Goal: Transaction & Acquisition: Purchase product/service

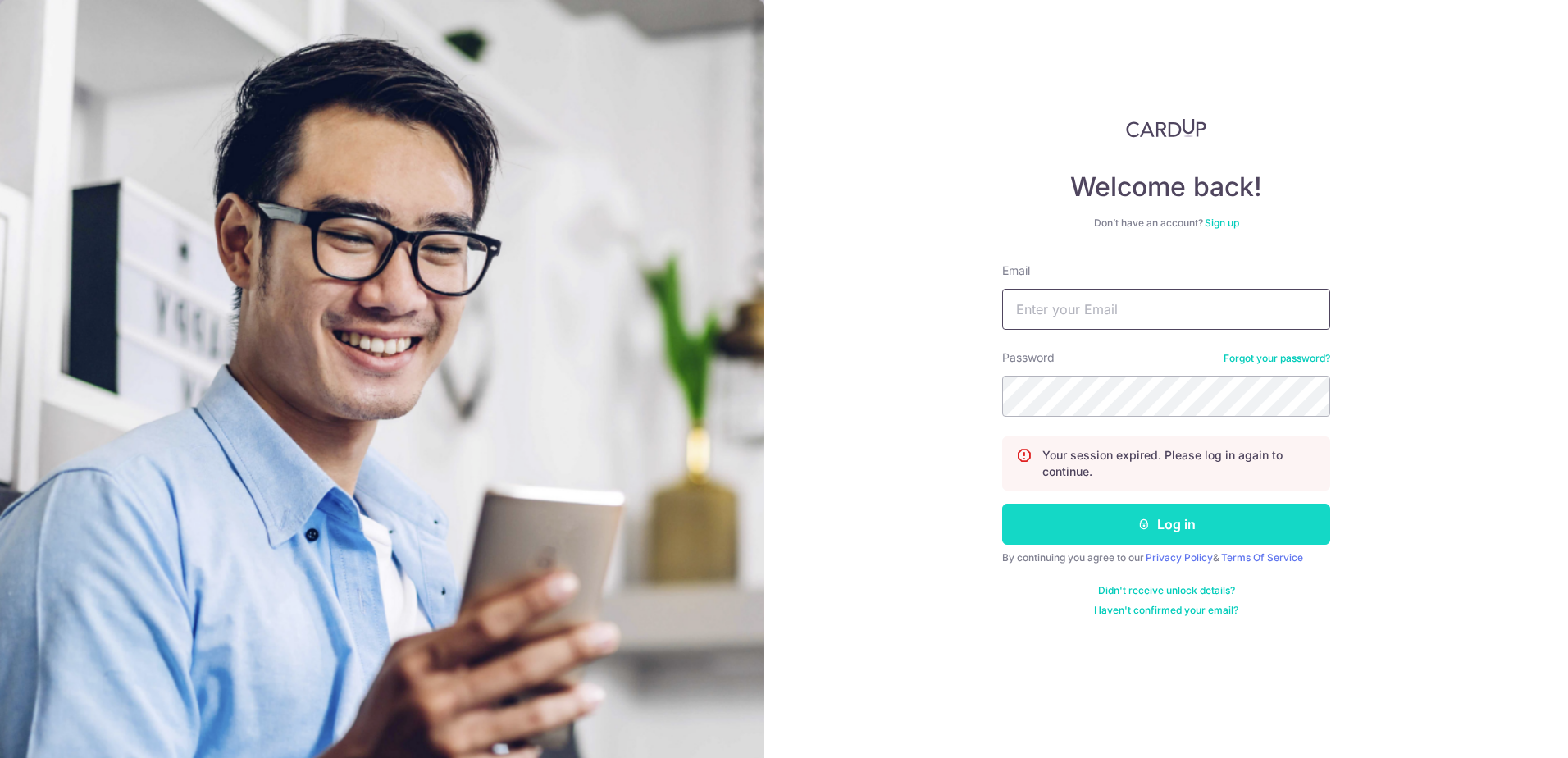
type input "admin@madinterior.com.sg"
click at [1142, 525] on icon "submit" at bounding box center [1144, 523] width 13 height 13
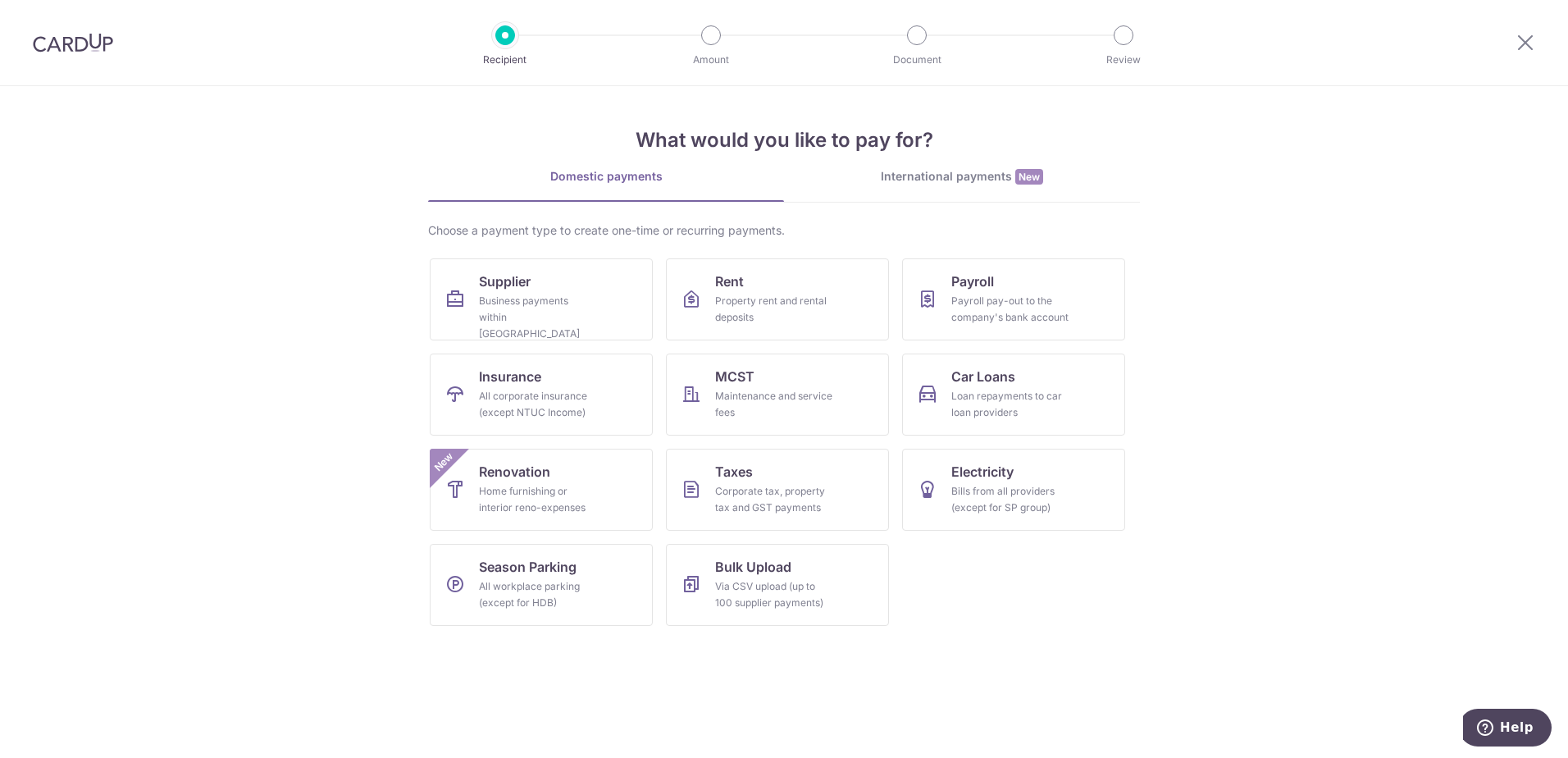
click at [428, 295] on div "Choose a payment type to create one-time or recurring payments. Supplier Busine…" at bounding box center [784, 430] width 712 height 417
click at [487, 304] on div "Business payments within Singapore" at bounding box center [537, 318] width 118 height 49
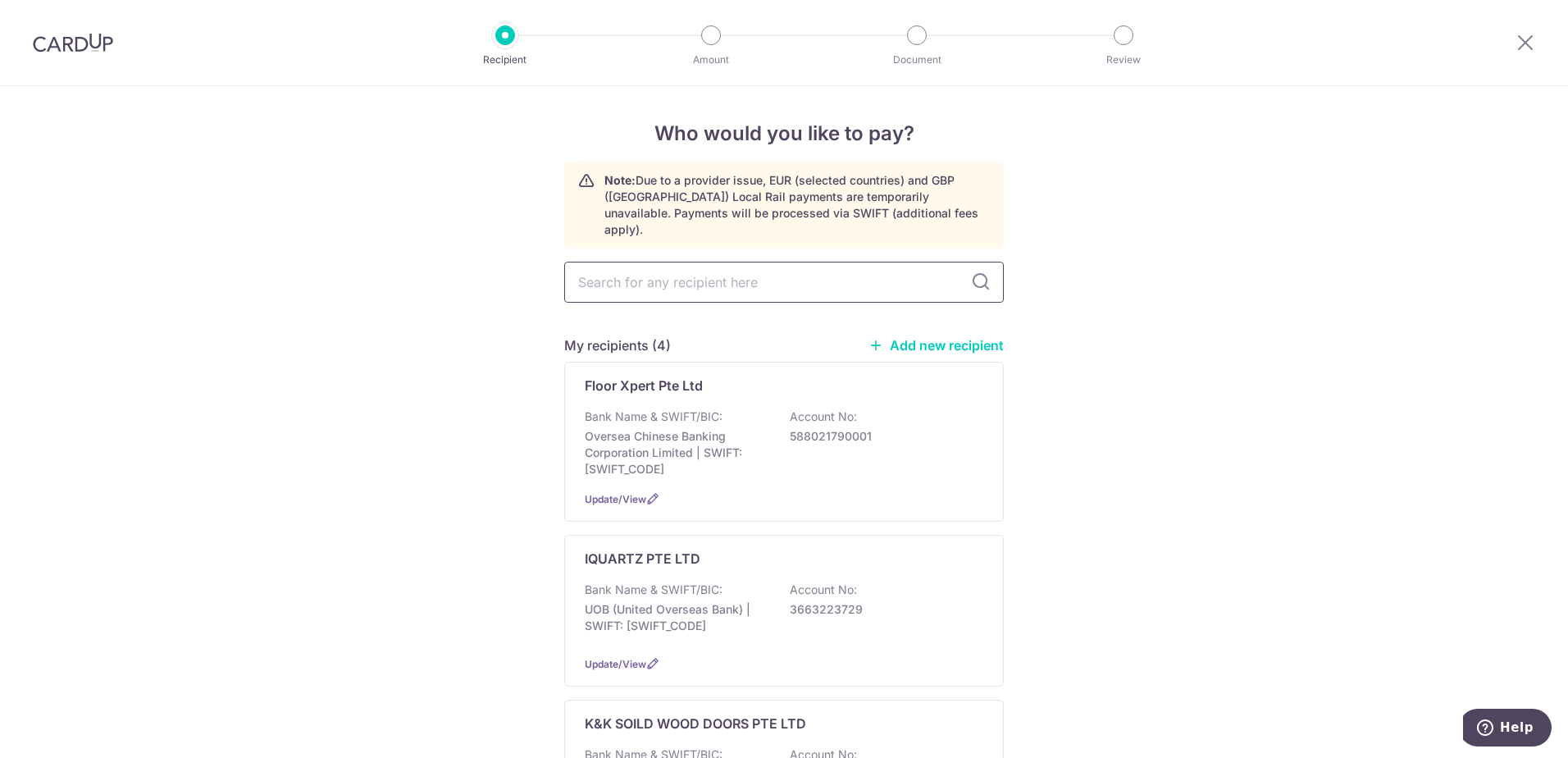
click at [671, 267] on input "text" at bounding box center [784, 281] width 439 height 41
type input "in"
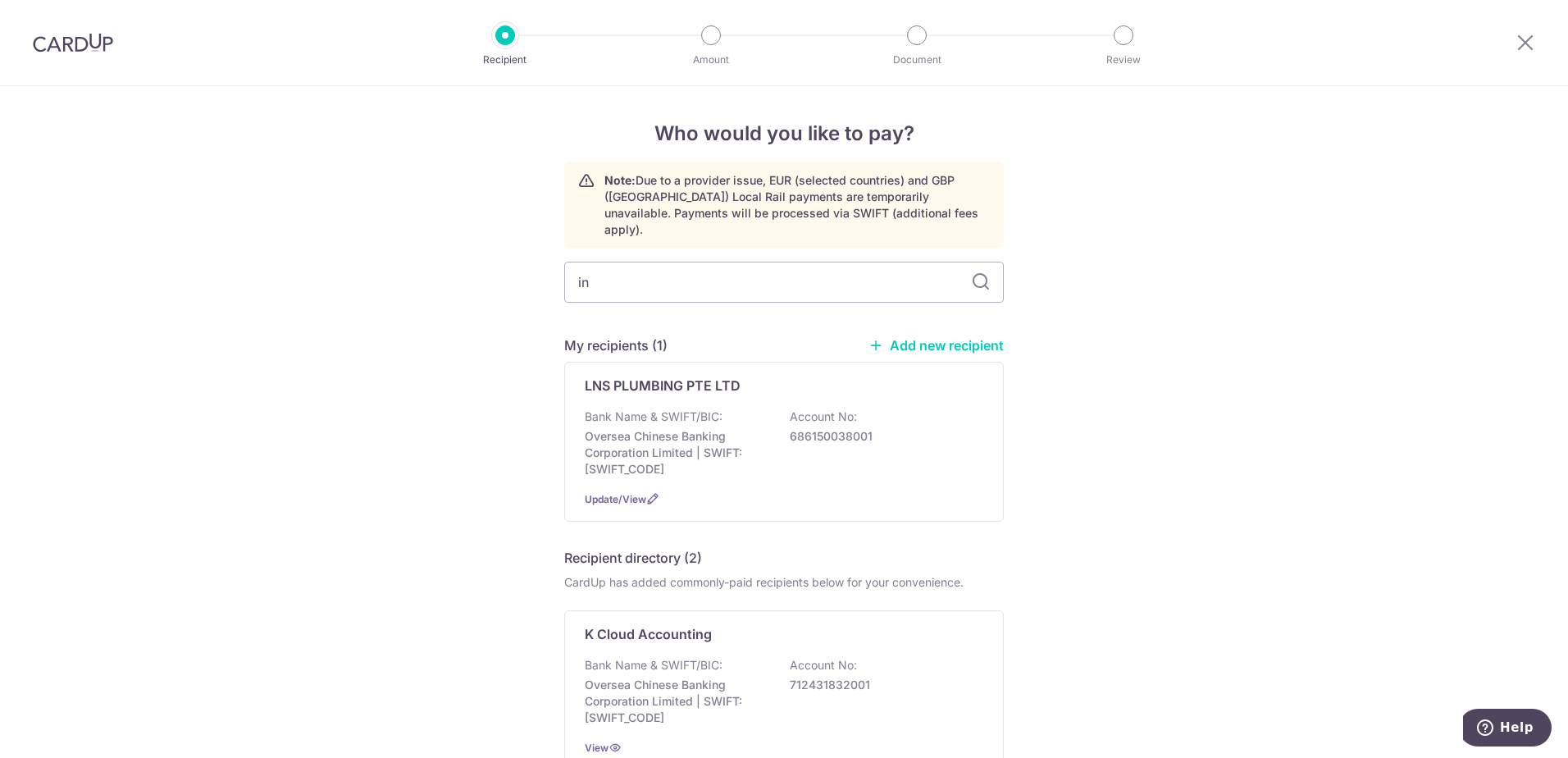
click at [963, 337] on link "Add new recipient" at bounding box center [936, 345] width 136 height 17
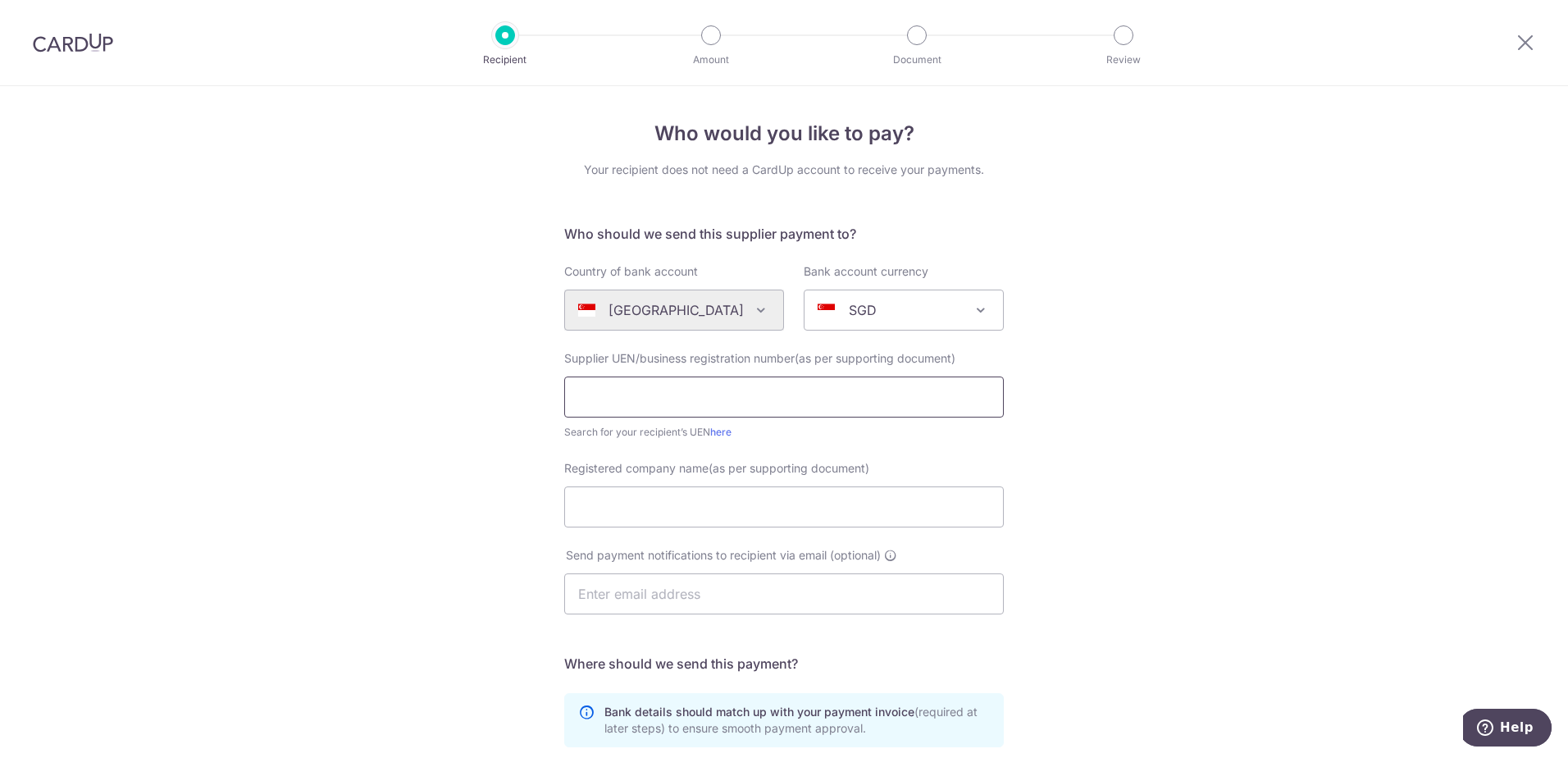
click at [743, 398] on input "text" at bounding box center [784, 397] width 439 height 41
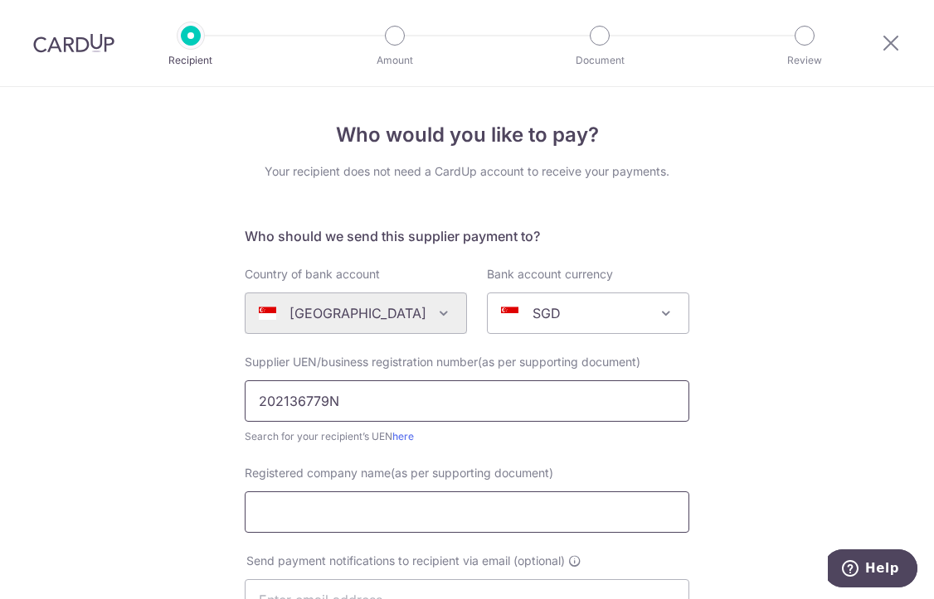
type input "202136779N"
click at [335, 516] on input "Registered company name(as per supporting document)" at bounding box center [467, 512] width 444 height 41
click at [324, 502] on input "Registered company name(as per supporting document)" at bounding box center [467, 512] width 444 height 41
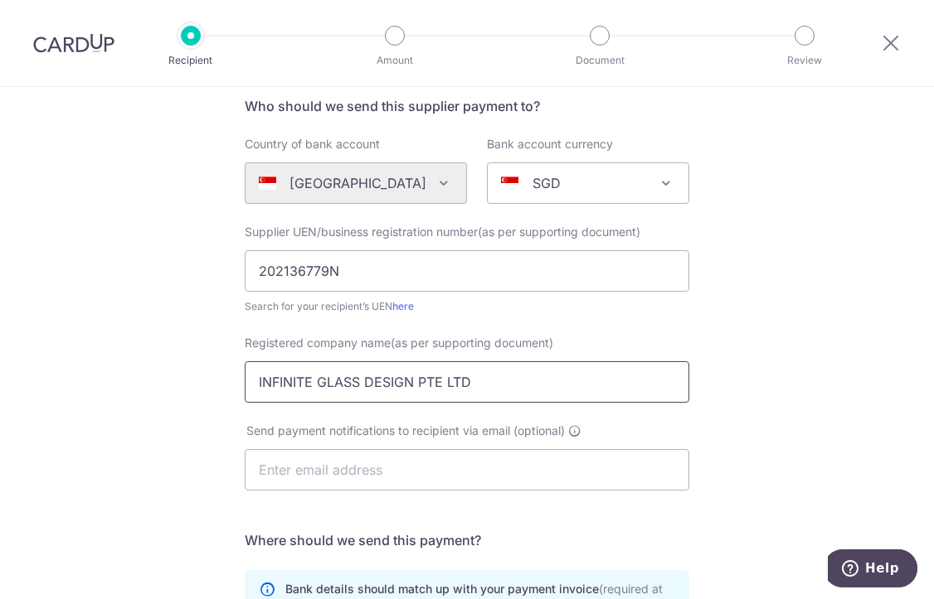
scroll to position [249, 0]
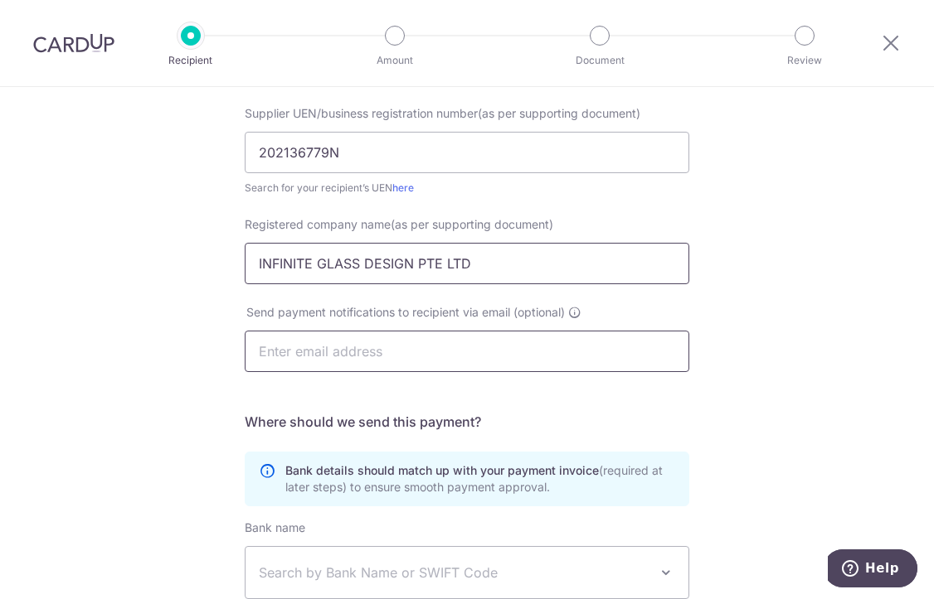
type input "INFINITE GLASS DESIGN PTE LTD"
click at [302, 362] on input "text" at bounding box center [467, 351] width 444 height 41
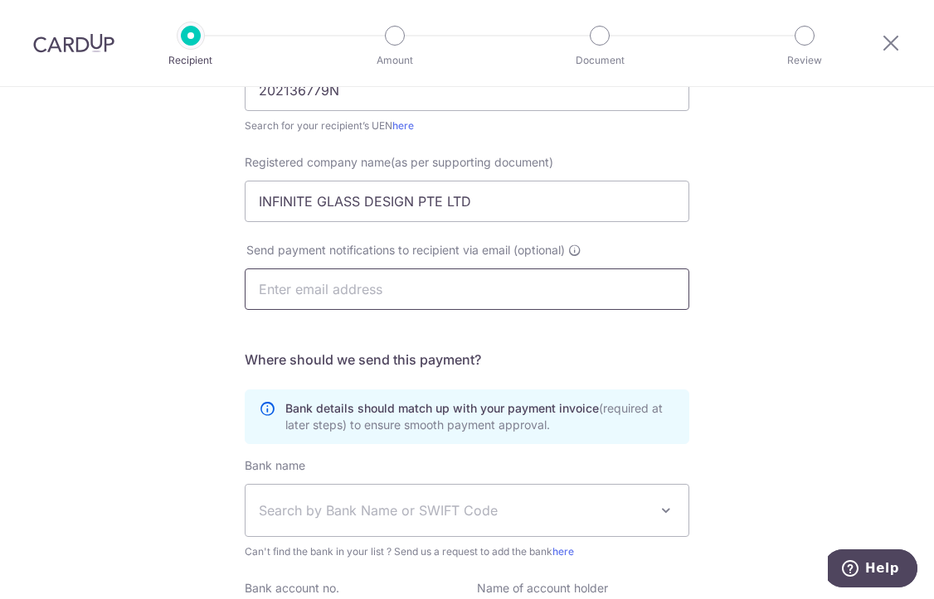
scroll to position [415, 0]
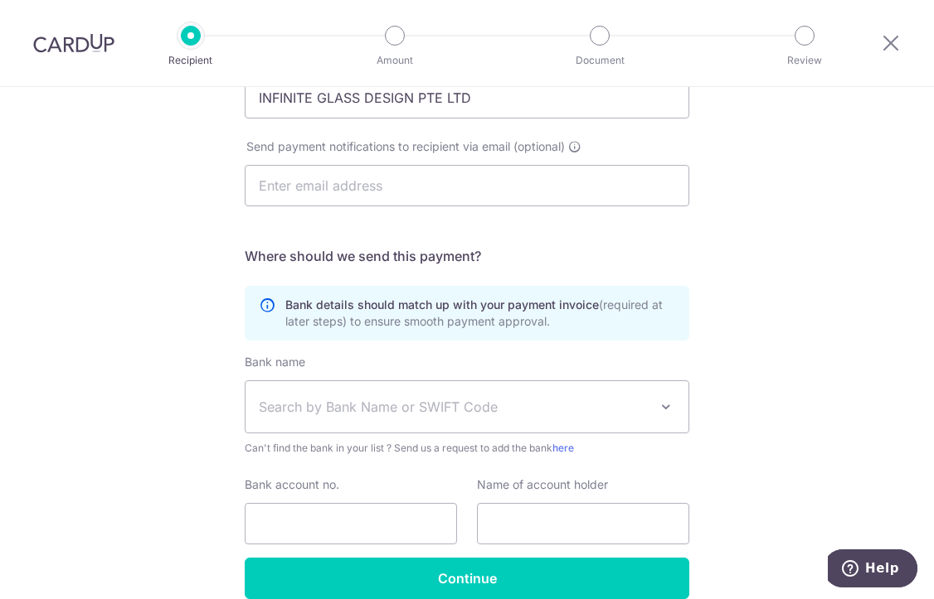
click at [172, 372] on div "Who would you like to pay? Your recipient does not need a CardUp account to rec…" at bounding box center [467, 175] width 934 height 1005
click at [317, 406] on span "Search by Bank Name or SWIFT Code" at bounding box center [454, 407] width 390 height 20
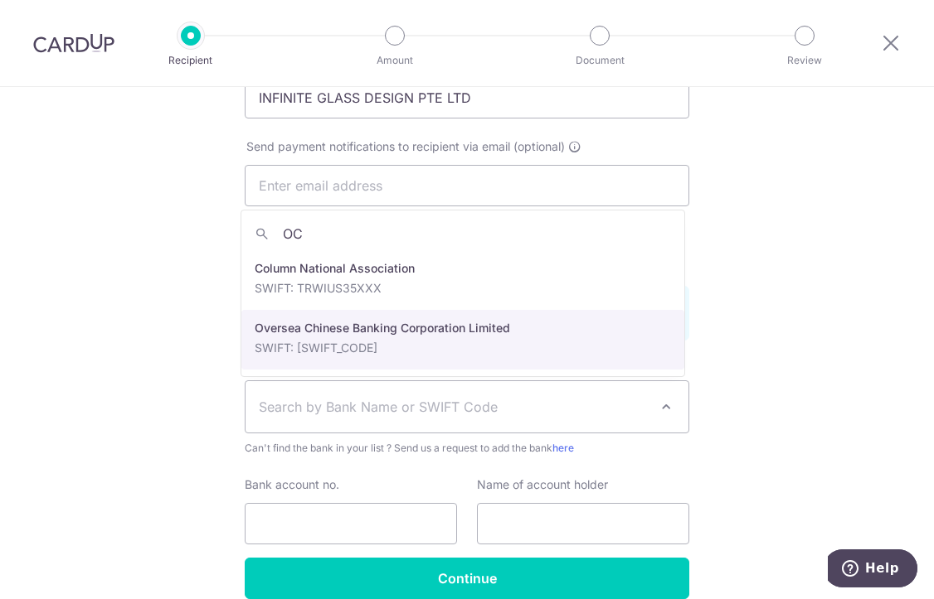
type input "OC"
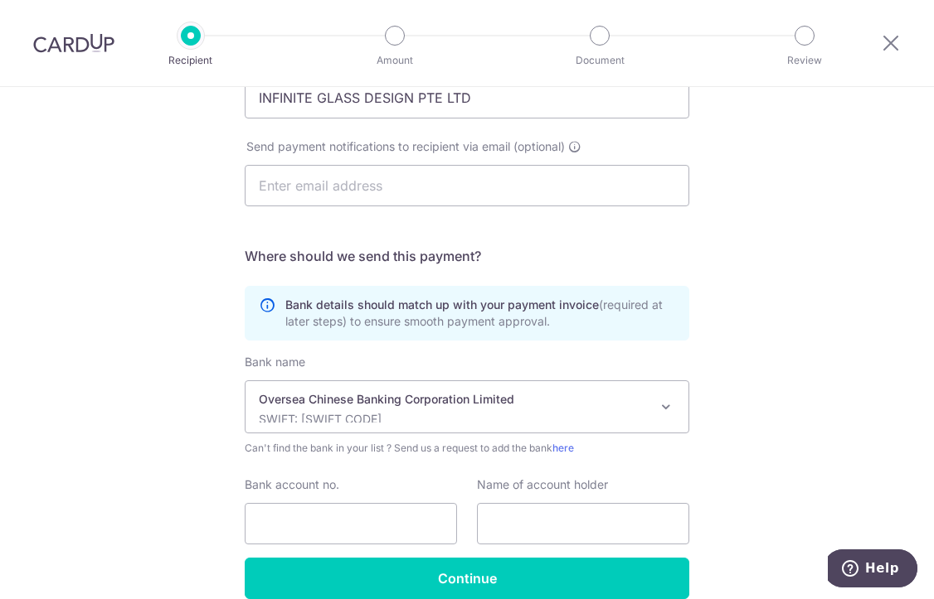
select select "12"
click at [274, 521] on input "Bank account no." at bounding box center [351, 523] width 212 height 41
type input "601660665001"
click at [36, 532] on div "Who would you like to pay? Your recipient does not need a CardUp account to rec…" at bounding box center [467, 175] width 934 height 1005
click at [555, 521] on input "text" at bounding box center [583, 523] width 212 height 41
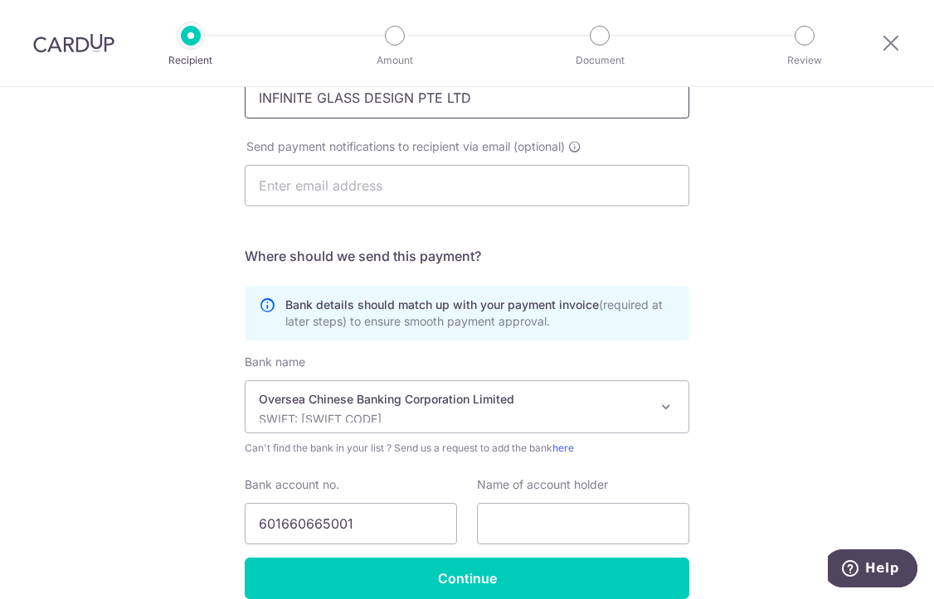
click at [442, 105] on input "INFINITE GLASS DESIGN PTE LTD" at bounding box center [467, 97] width 444 height 41
type textarea "LTD"
click at [442, 105] on input "INFINITE GLASS DESIGN PTE LTD" at bounding box center [467, 97] width 444 height 41
click at [567, 536] on input "text" at bounding box center [583, 523] width 212 height 41
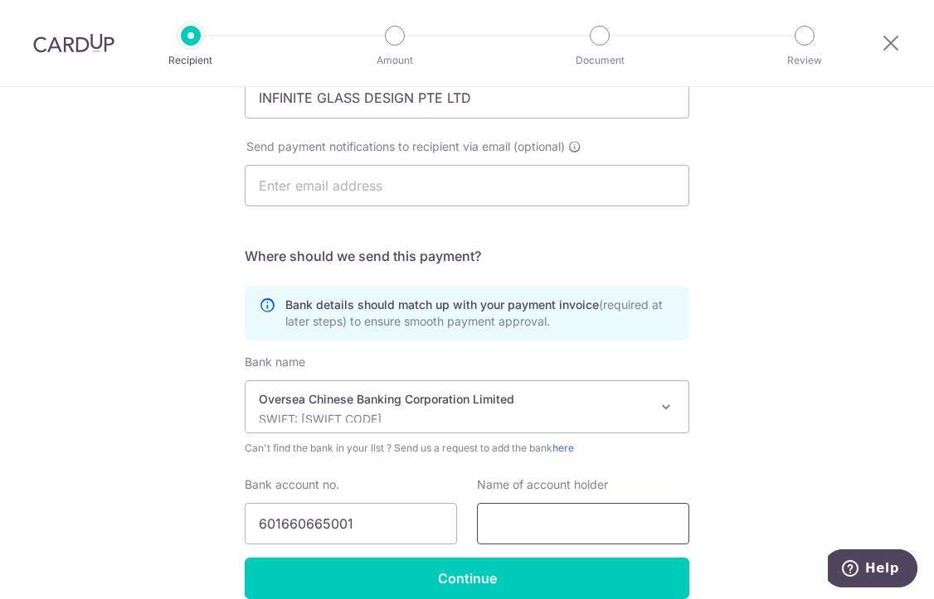
paste input "INFINITE GLASS DESIGN PTE LTD"
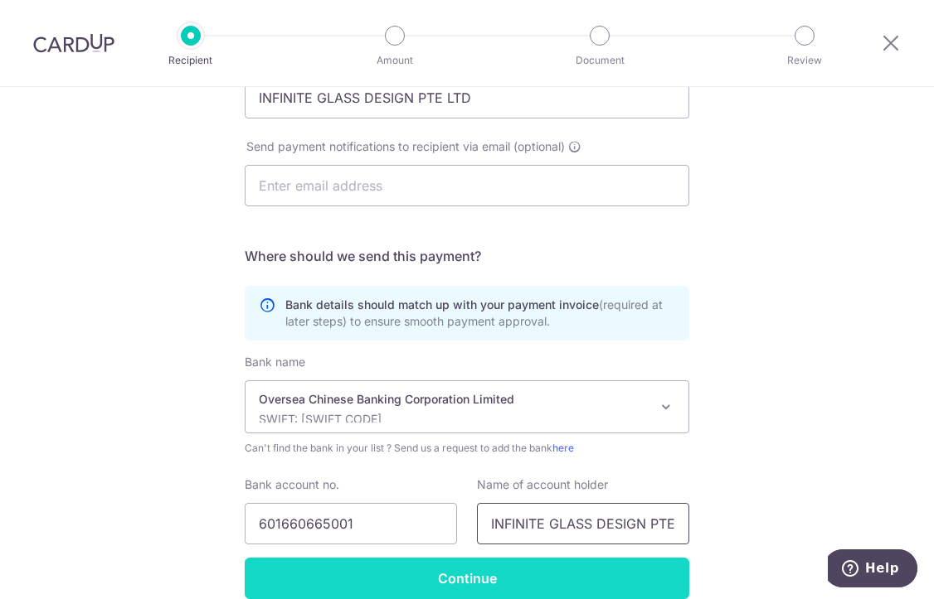
scroll to position [0, 28]
type input "INFINITE GLASS DESIGN PTE LTD"
click at [497, 580] on input "Continue" at bounding box center [467, 578] width 444 height 41
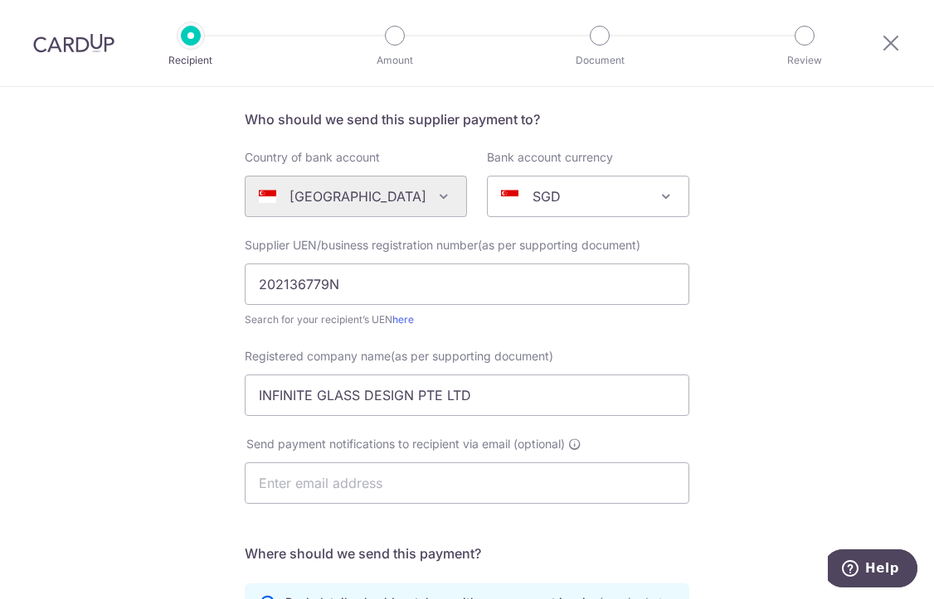
scroll to position [0, 0]
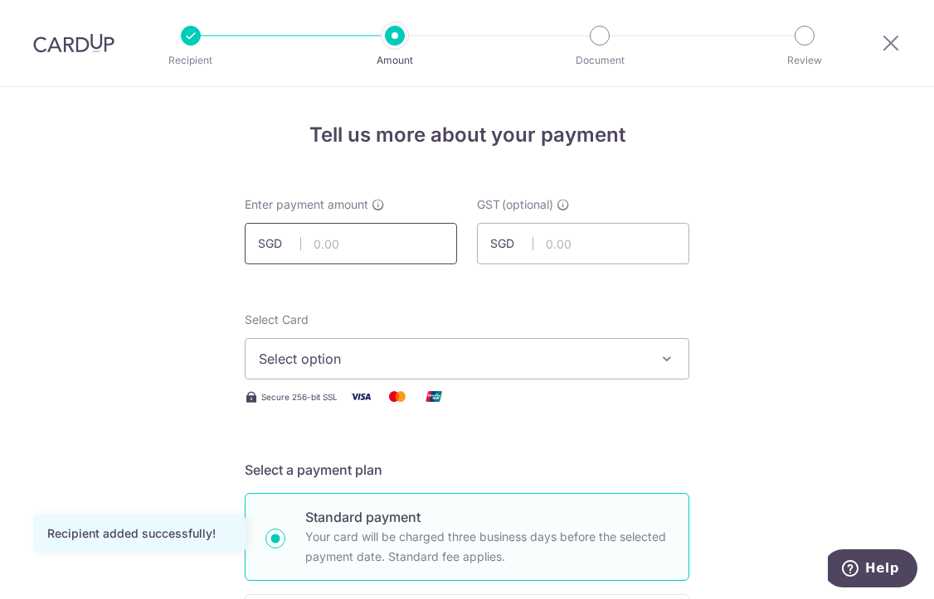
click at [371, 237] on input "text" at bounding box center [351, 243] width 212 height 41
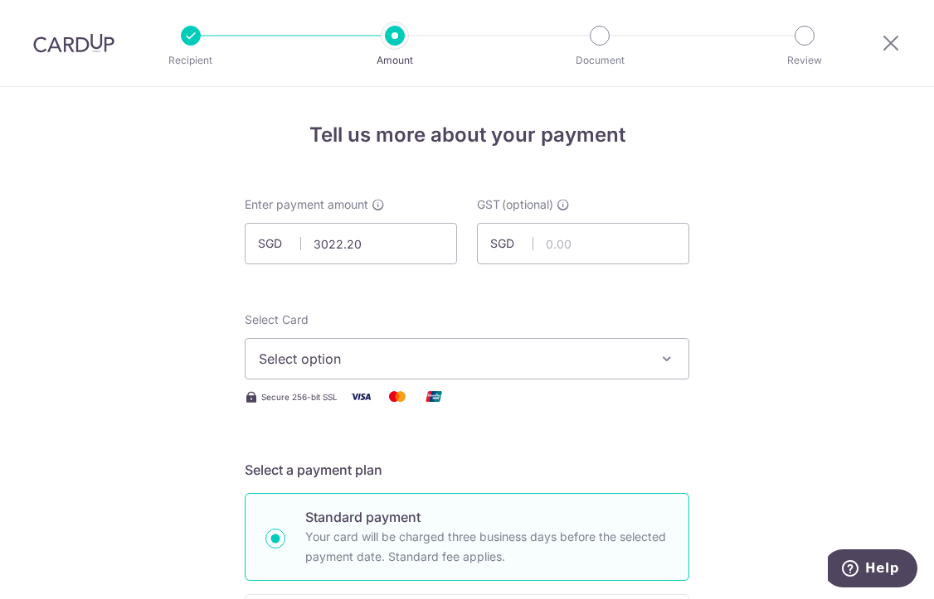
type input "3,022.20"
click at [263, 370] on button "Select option" at bounding box center [467, 358] width 444 height 41
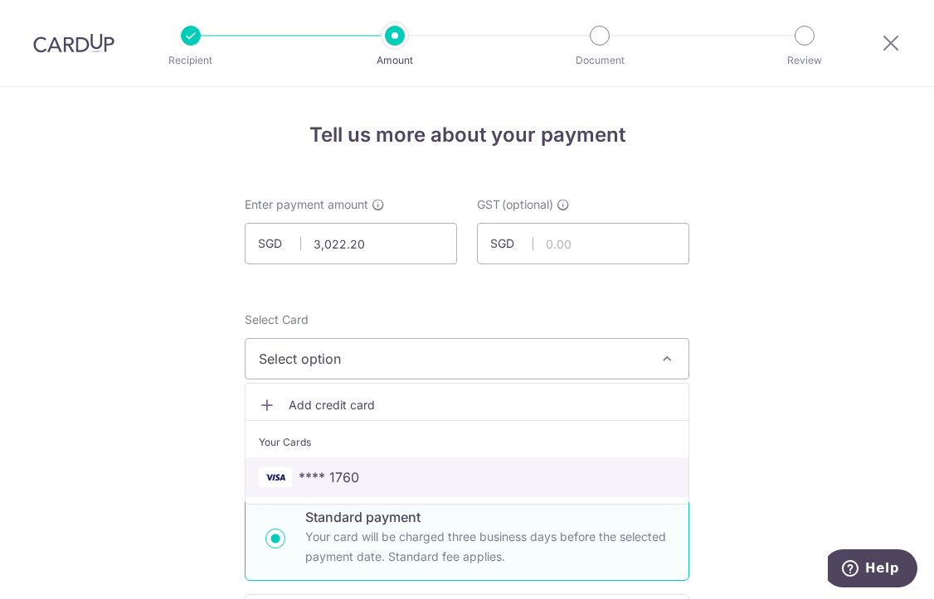
drag, startPoint x: 312, startPoint y: 477, endPoint x: 160, endPoint y: 440, distance: 156.0
click at [312, 477] on span "**** 1760" at bounding box center [328, 478] width 61 height 20
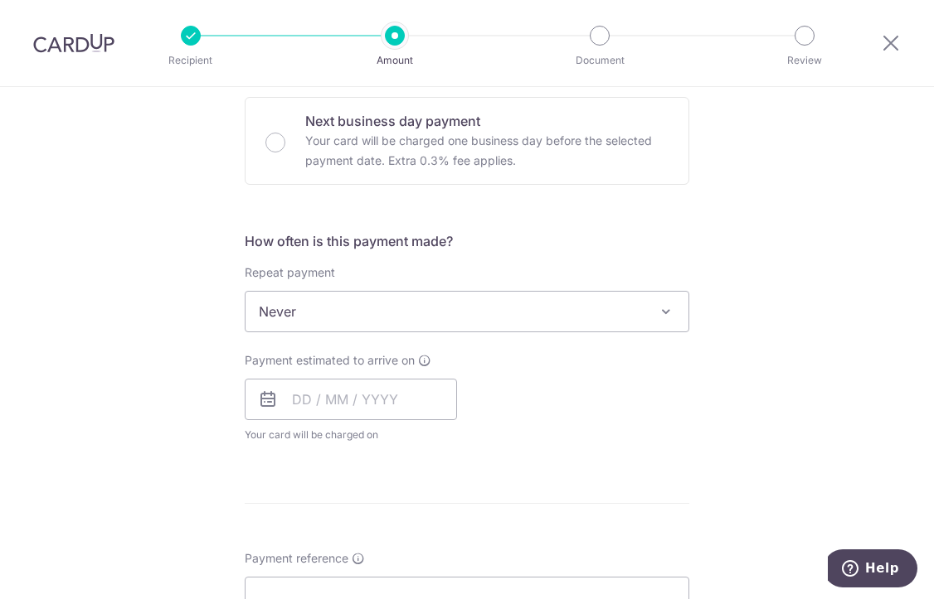
scroll to position [663, 0]
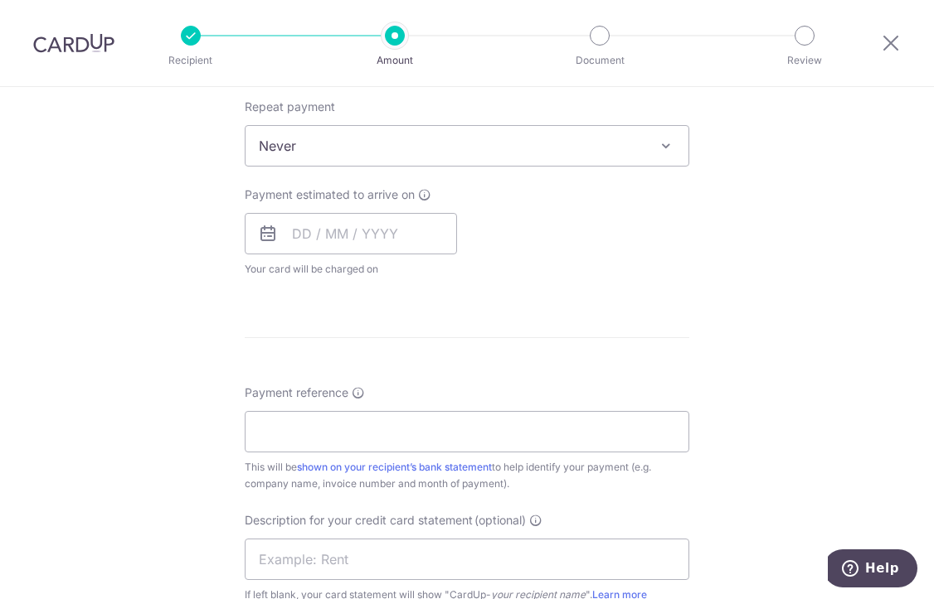
click at [261, 237] on icon at bounding box center [268, 234] width 20 height 20
click at [368, 245] on input "text" at bounding box center [351, 233] width 212 height 41
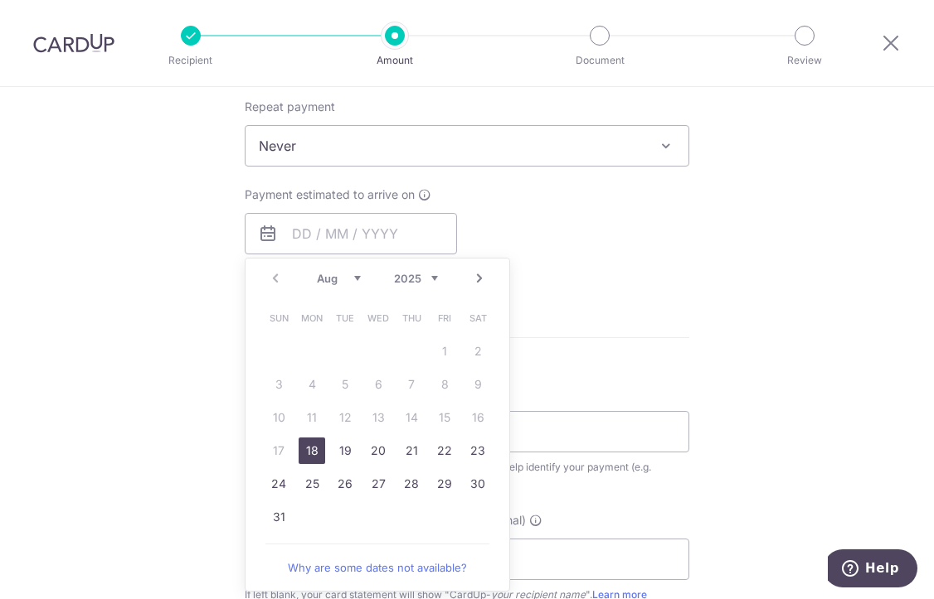
click at [313, 449] on link "18" at bounding box center [311, 451] width 27 height 27
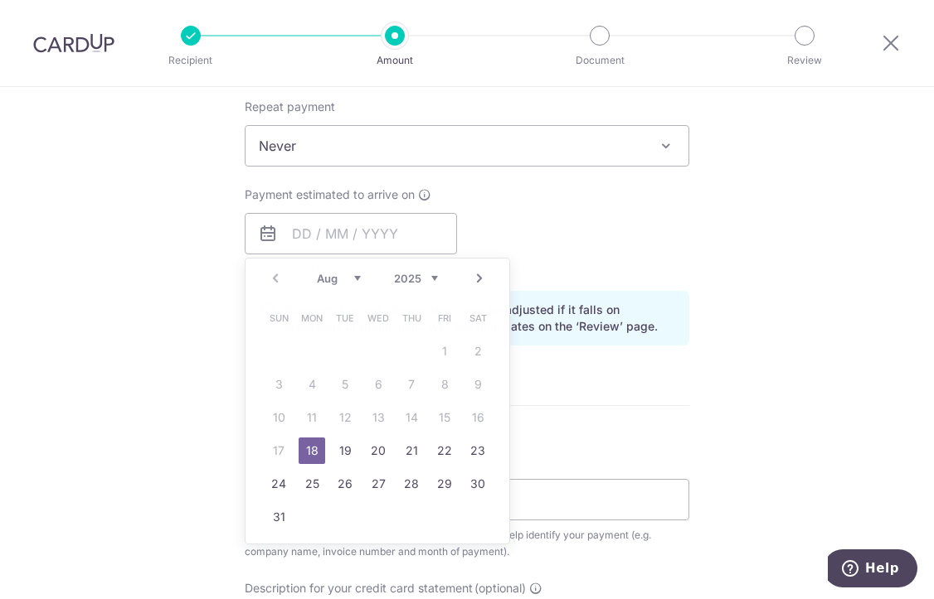
type input "[DATE]"
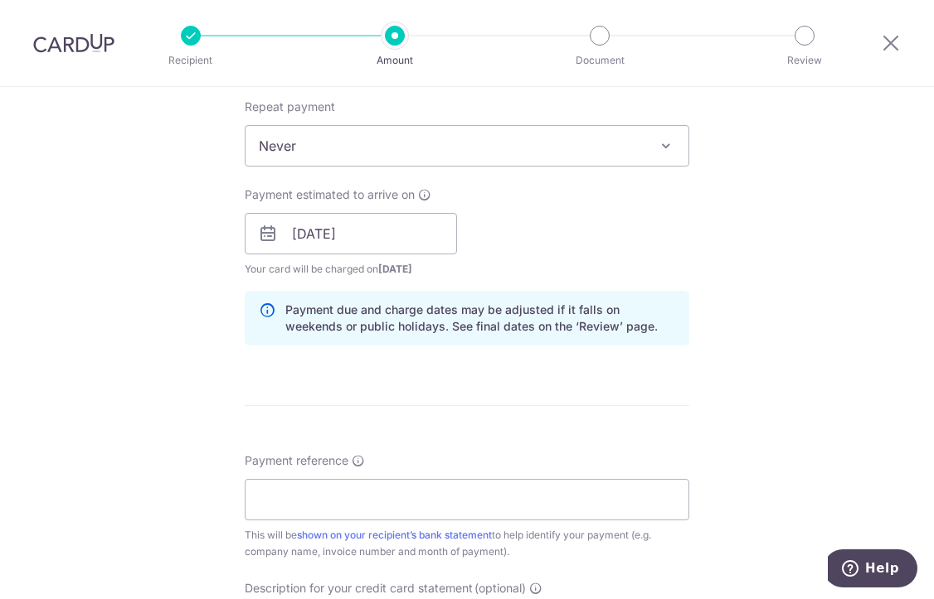
click at [149, 400] on div "Tell us more about your payment Enter payment amount SGD 3,022.20 3022.20 GST (…" at bounding box center [467, 263] width 934 height 1679
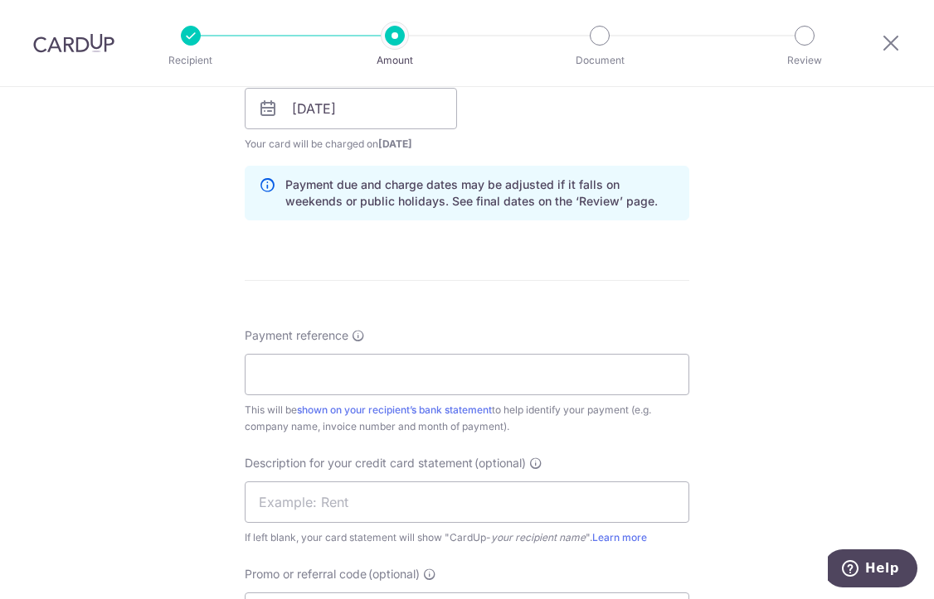
scroll to position [746, 0]
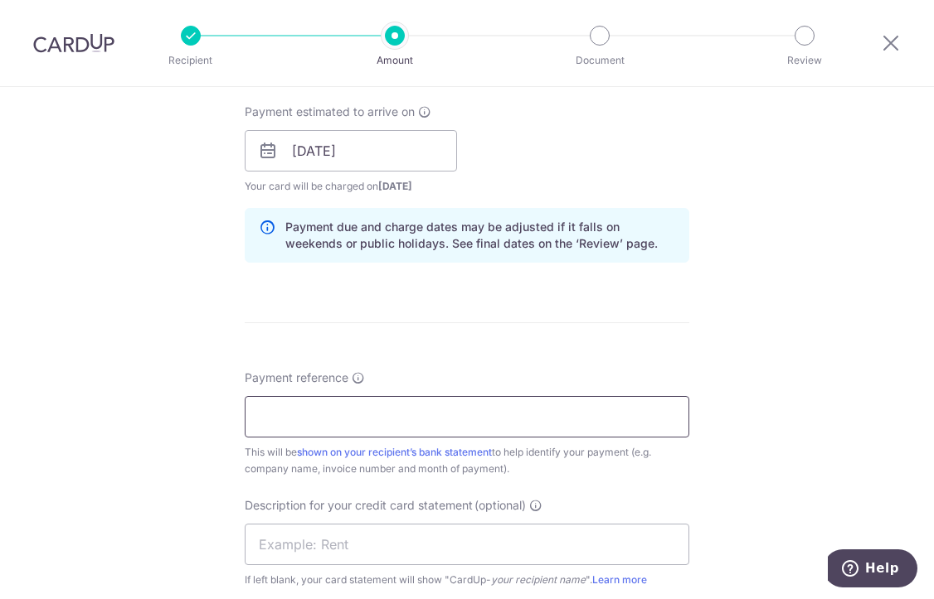
click at [294, 419] on input "Payment reference" at bounding box center [467, 416] width 444 height 41
type input "3"
type input "390 127 354"
click at [323, 412] on input "390 127 354" at bounding box center [467, 416] width 444 height 41
type textarea "4"
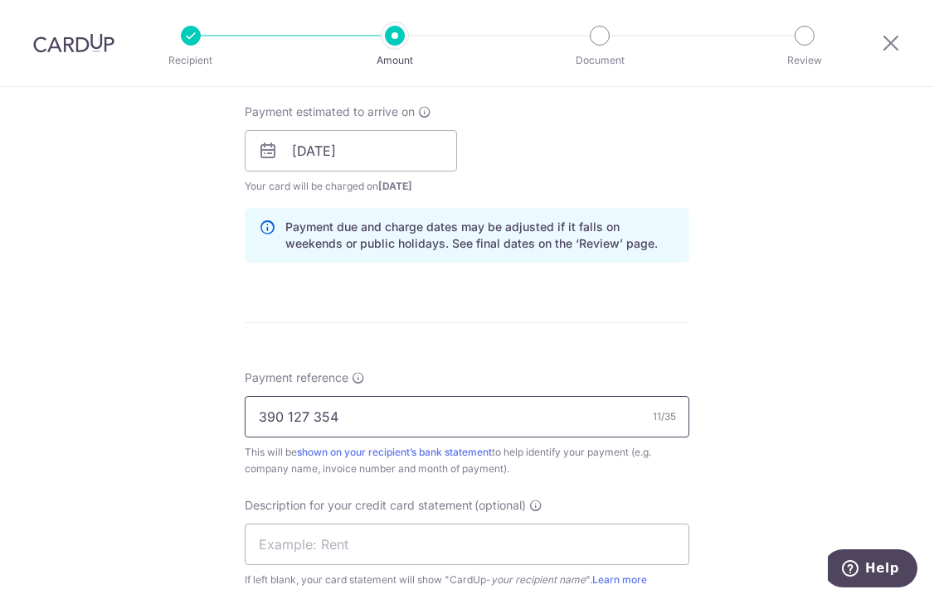
drag, startPoint x: 331, startPoint y: 412, endPoint x: 186, endPoint y: 415, distance: 145.1
click at [186, 415] on div "Tell us more about your payment Enter payment amount SGD 3,022.20 3022.20 GST (…" at bounding box center [467, 180] width 934 height 1679
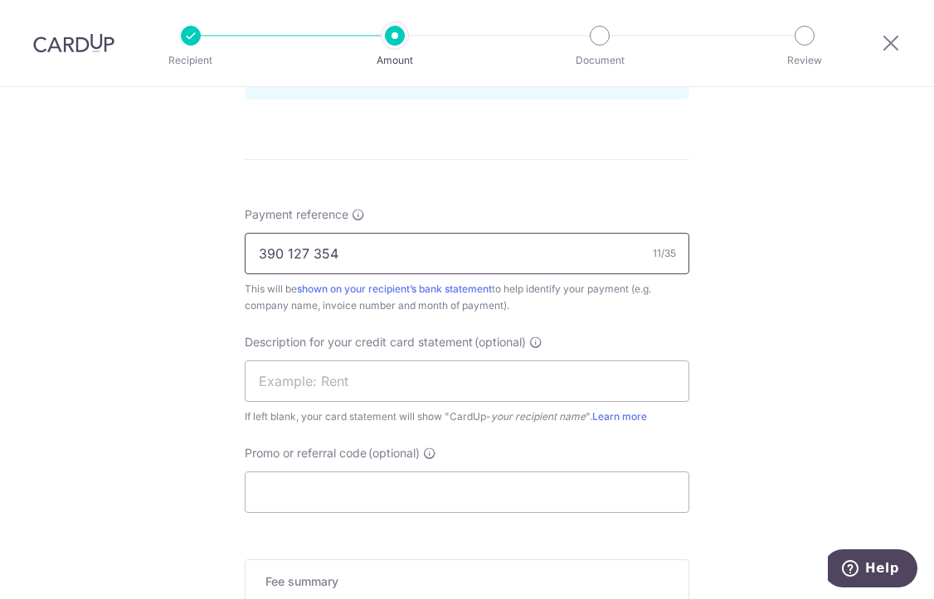
scroll to position [1166, 0]
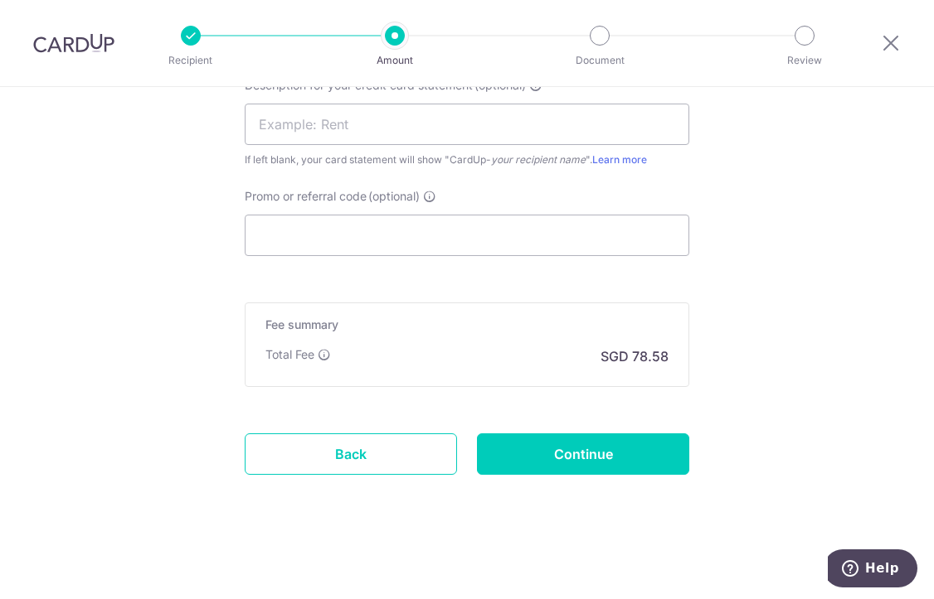
type input "390 127 354"
click at [573, 448] on input "Continue" at bounding box center [583, 454] width 212 height 41
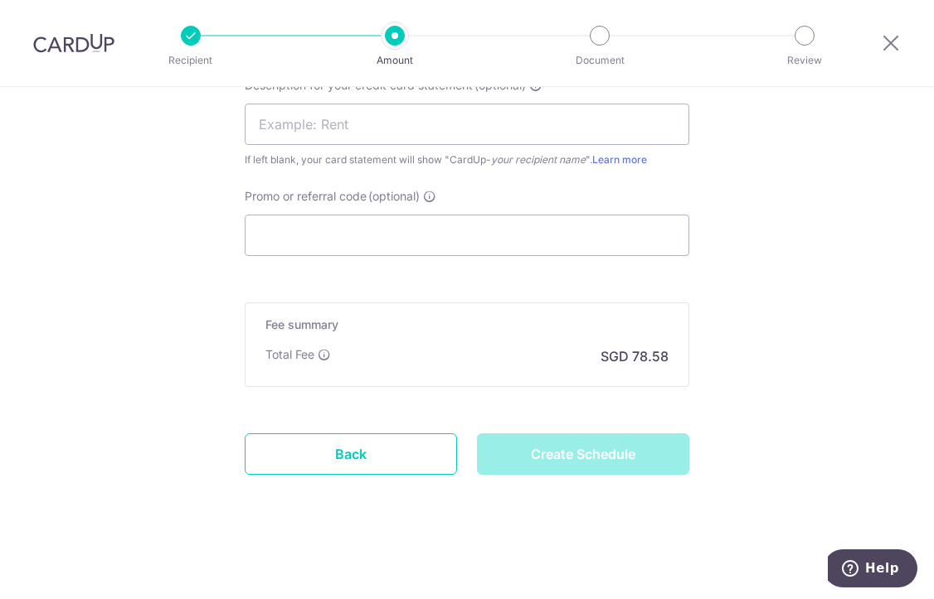
type input "Create Schedule"
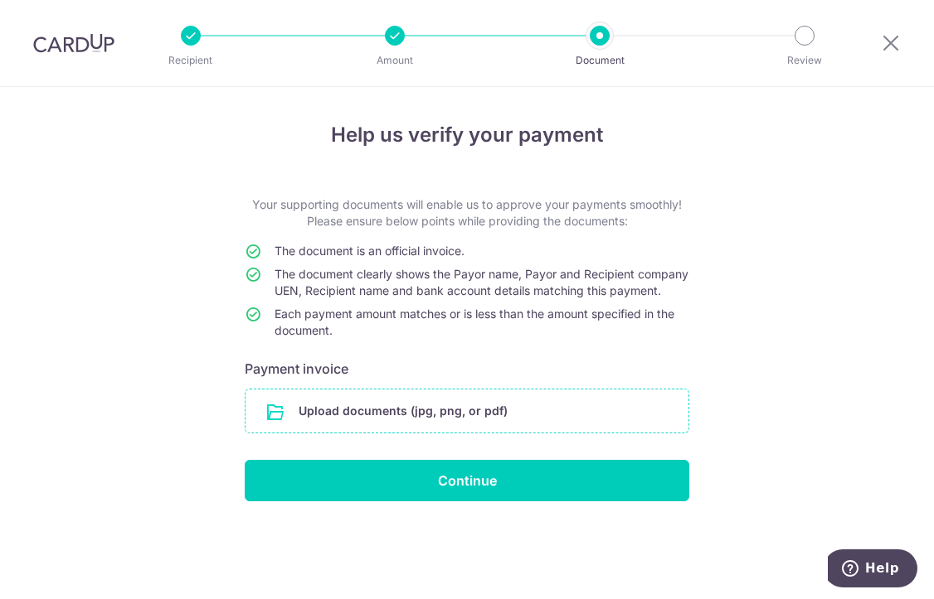
click at [382, 426] on input "file" at bounding box center [466, 411] width 443 height 43
click at [293, 415] on input "file" at bounding box center [466, 411] width 443 height 43
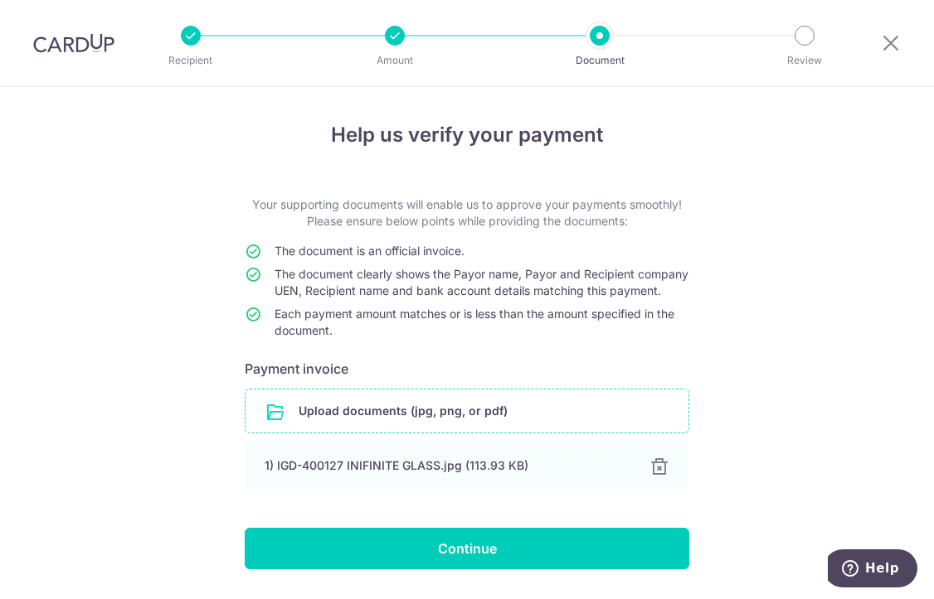
click at [313, 433] on input "file" at bounding box center [466, 411] width 443 height 43
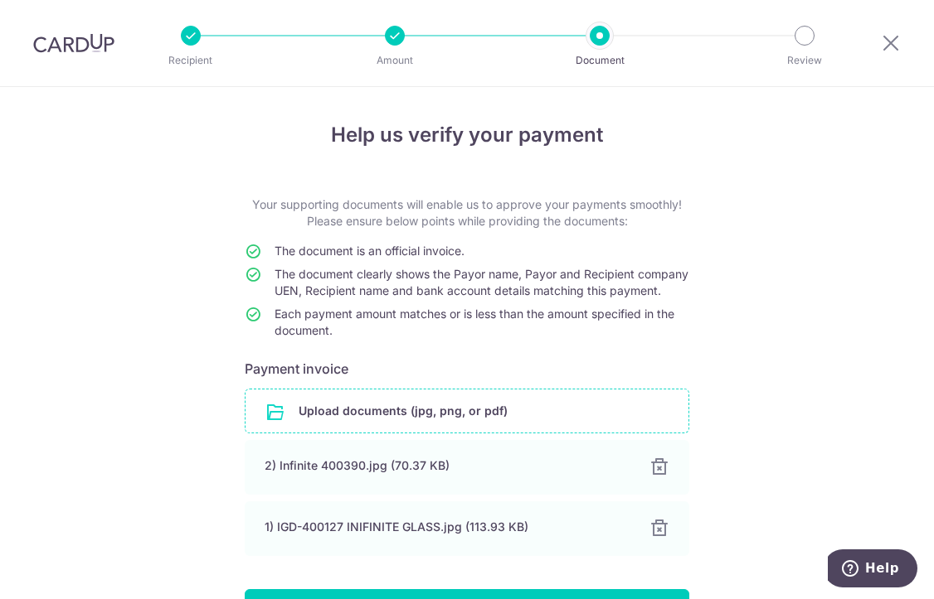
click at [189, 344] on div "Help us verify your payment Your supporting documents will enable us to approve…" at bounding box center [467, 398] width 934 height 622
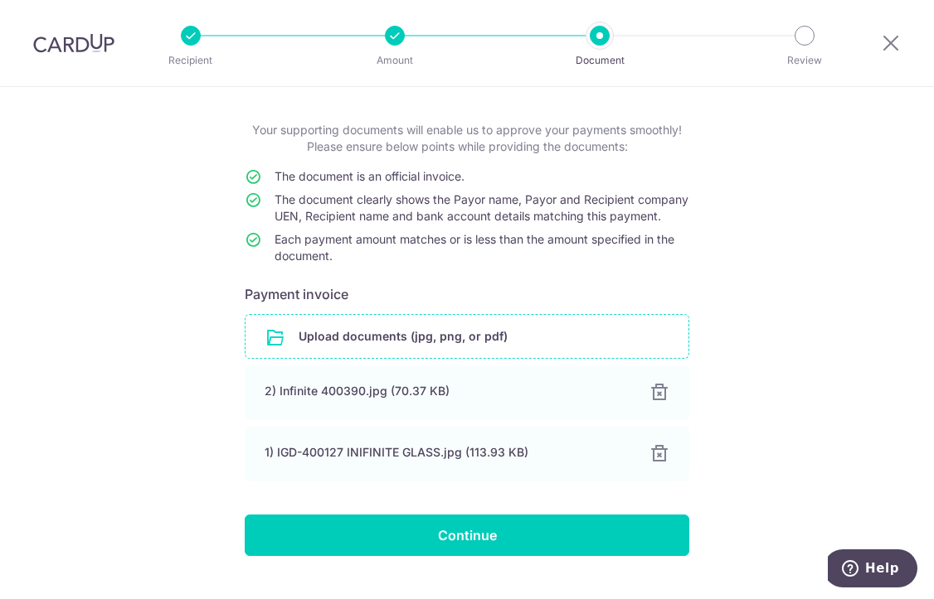
scroll to position [126, 0]
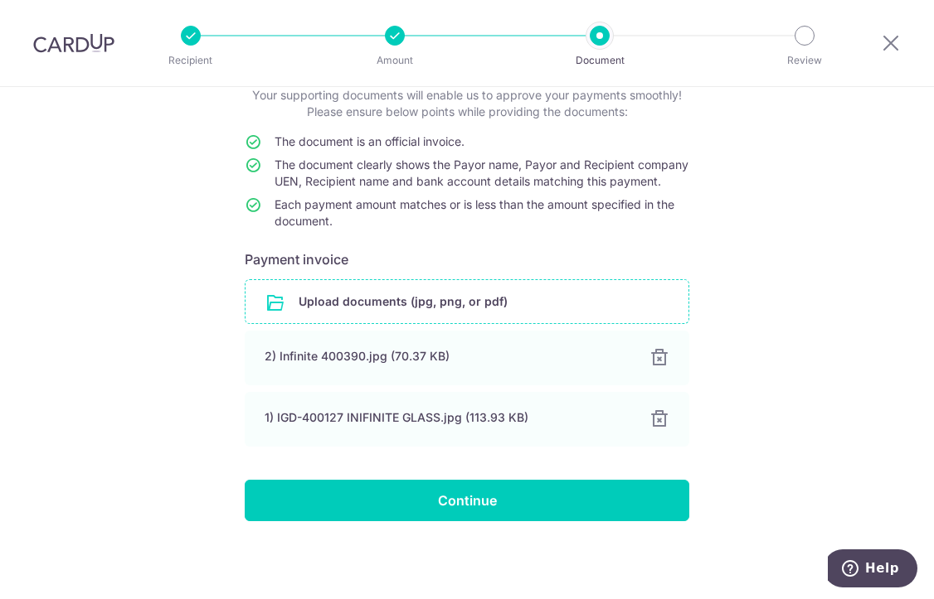
click at [342, 298] on input "file" at bounding box center [466, 301] width 443 height 43
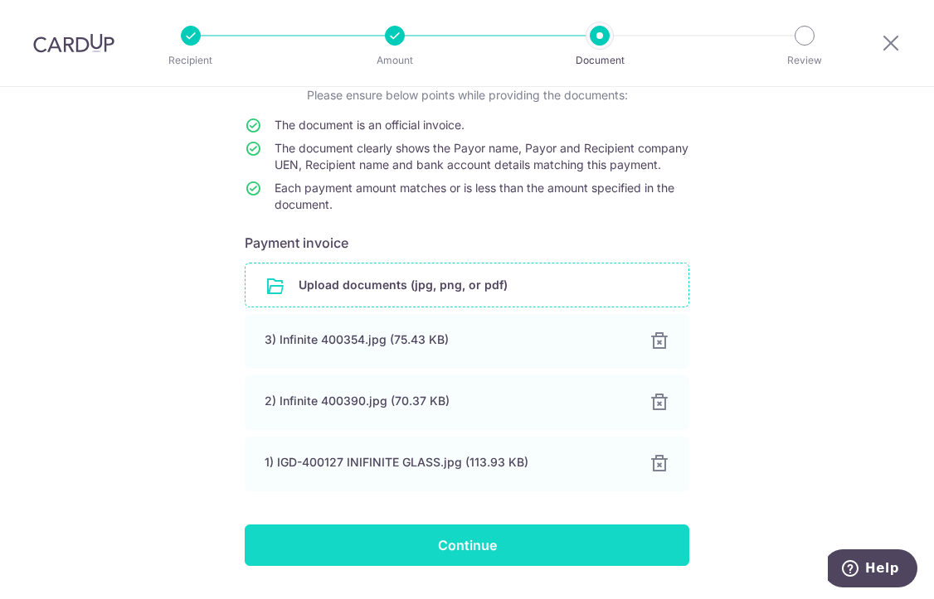
click at [398, 560] on input "Continue" at bounding box center [467, 545] width 444 height 41
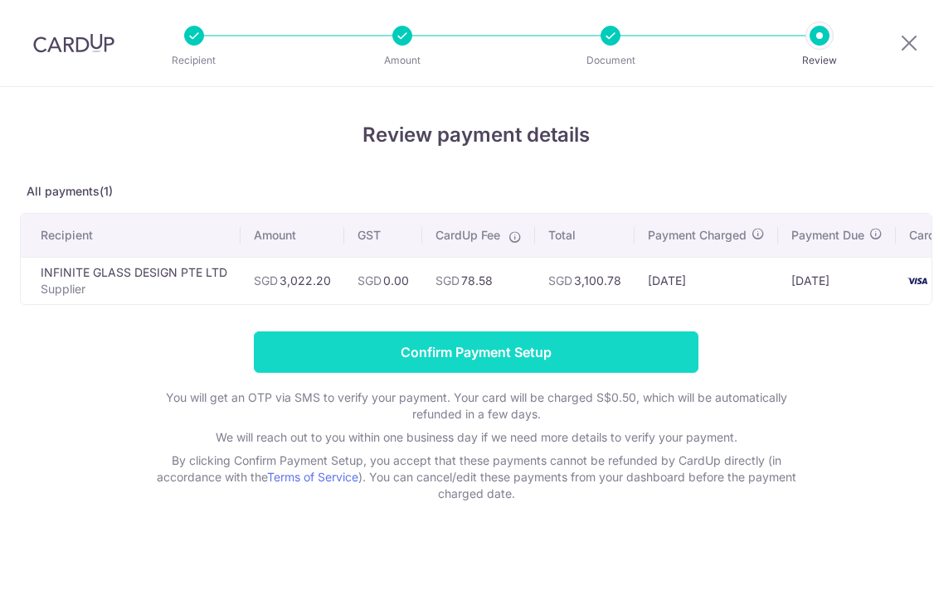
click at [369, 357] on input "Confirm Payment Setup" at bounding box center [476, 352] width 444 height 41
